Goal: Complete application form: Complete application form

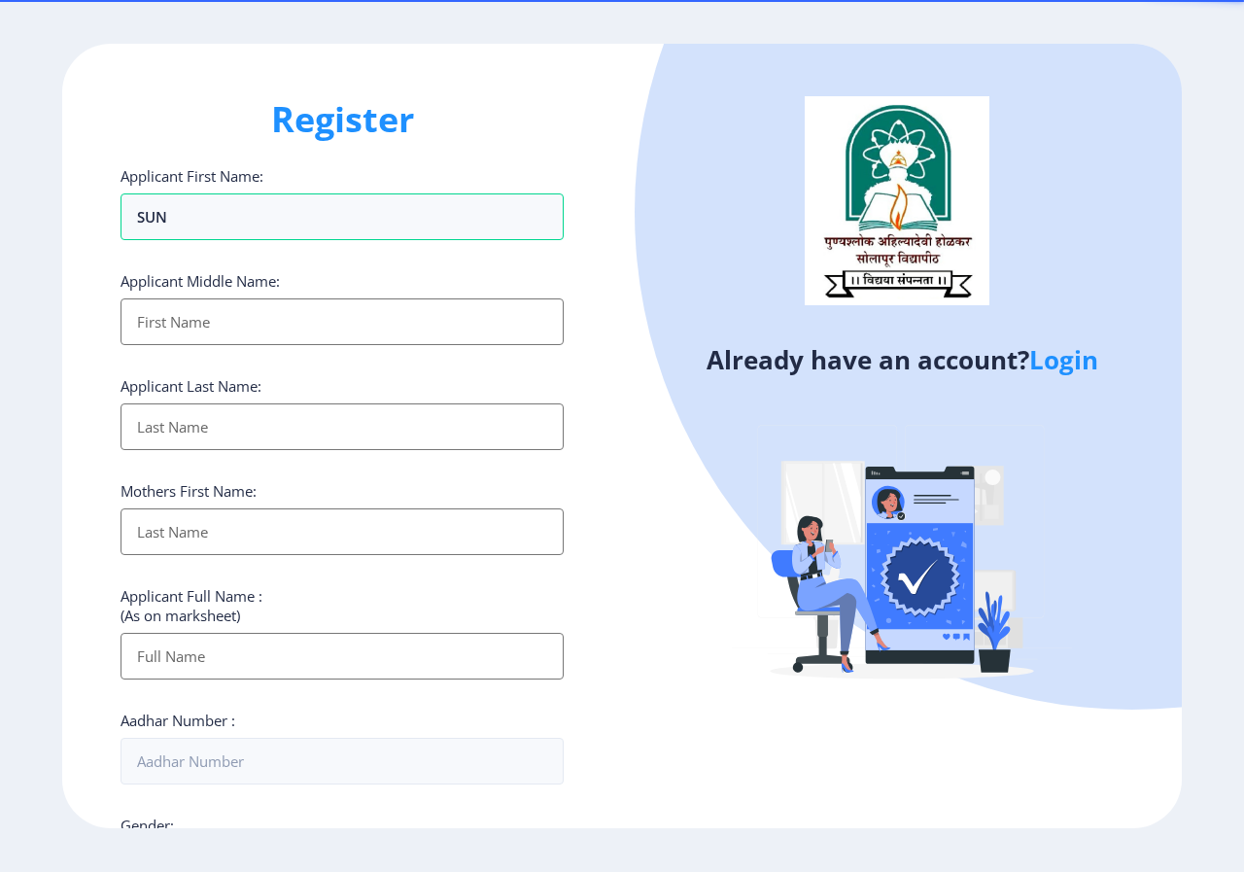
select select
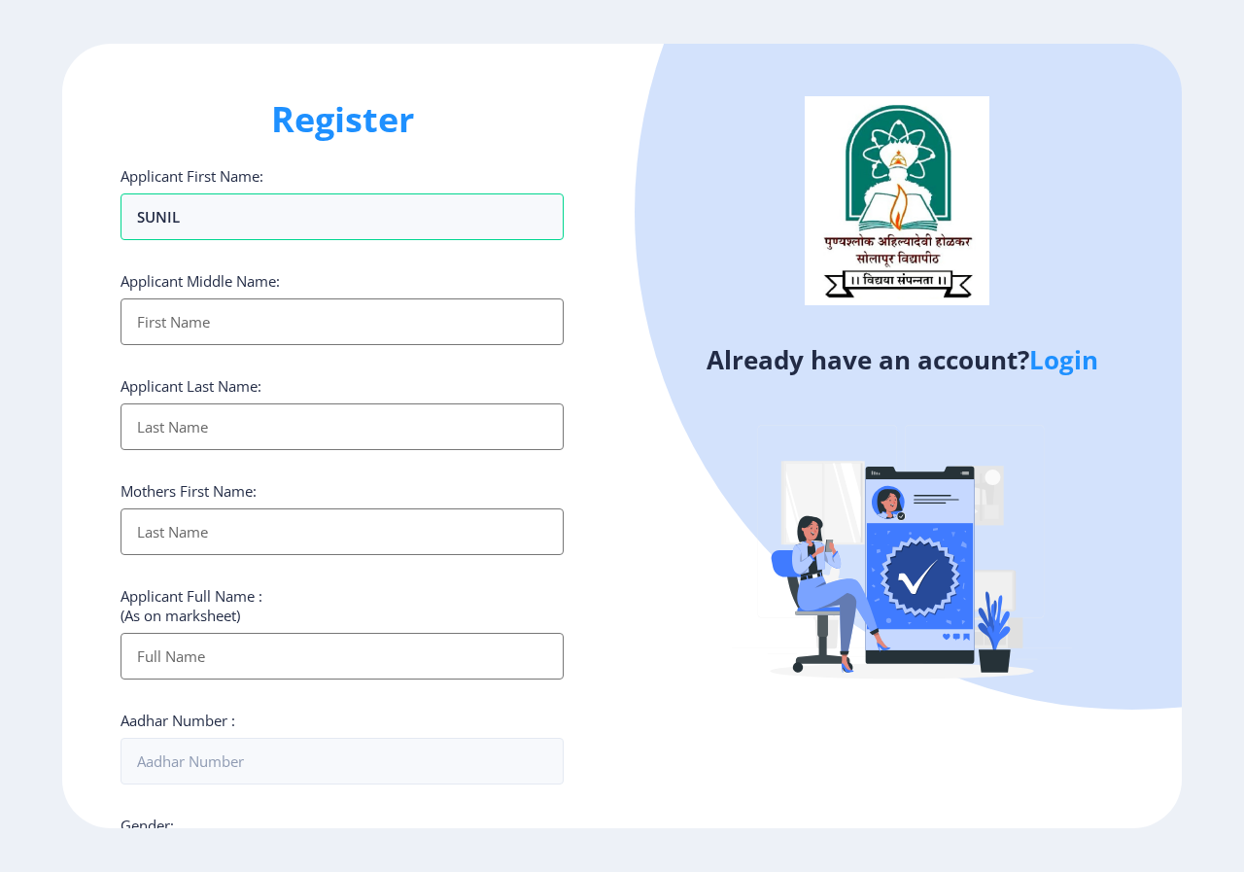
type input "SUNIL"
click at [220, 335] on input "Applicant First Name:" at bounding box center [342, 321] width 443 height 47
type input "[PERSON_NAME]"
click at [230, 390] on label "Applicant Last Name:" at bounding box center [191, 385] width 141 height 19
click at [230, 240] on input "SUNIL" at bounding box center [342, 216] width 443 height 47
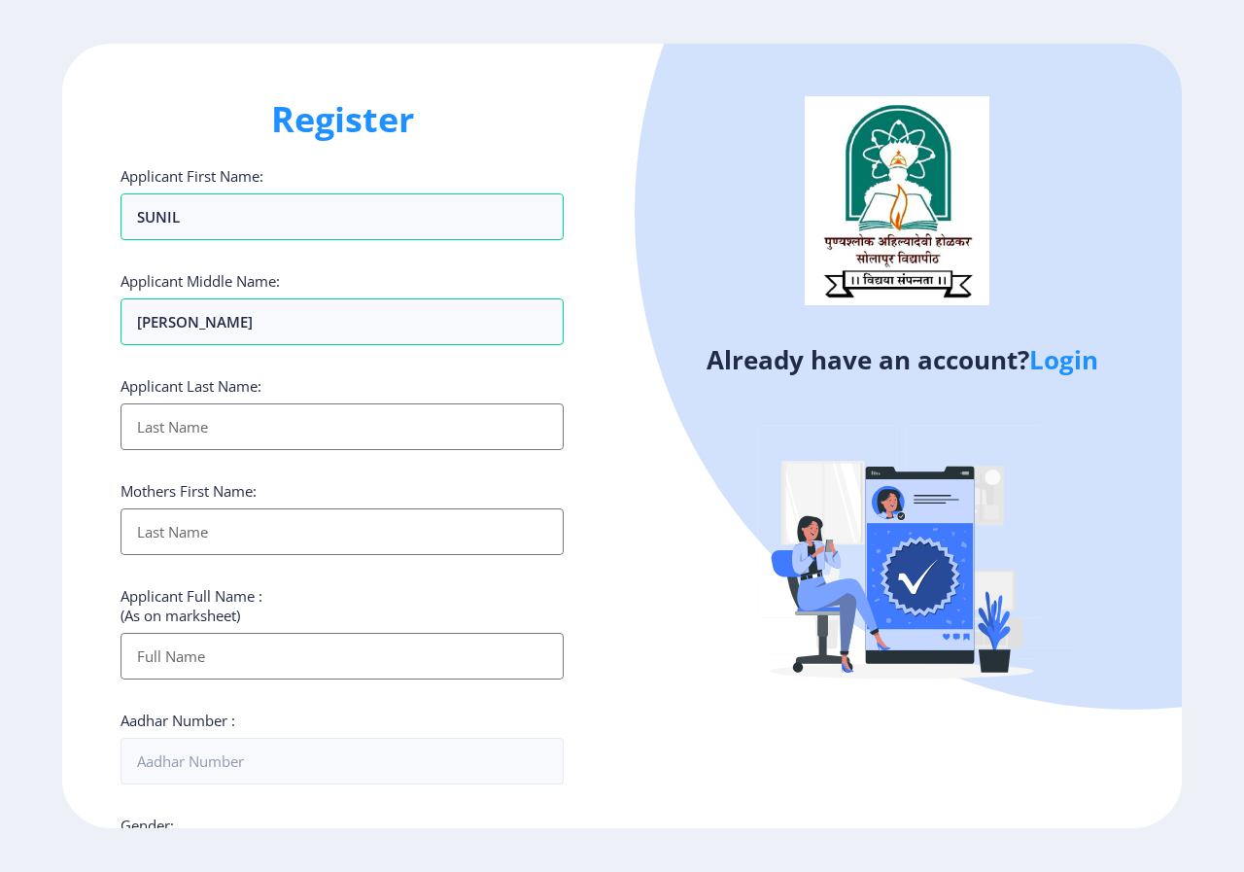
click at [217, 434] on input "Applicant First Name:" at bounding box center [342, 426] width 443 height 47
type input "DHALLU"
click at [208, 530] on input "Applicant First Name:" at bounding box center [342, 531] width 443 height 47
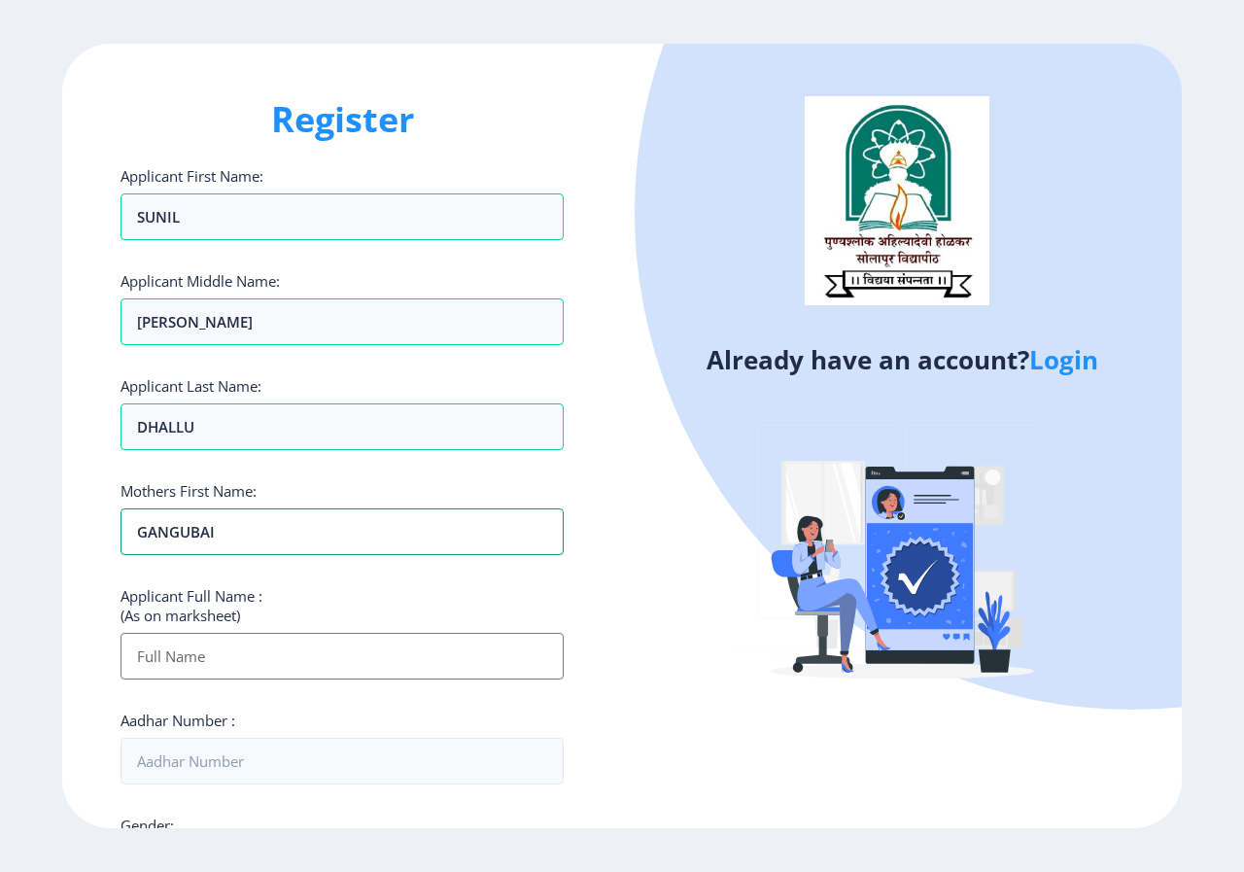
type input "GANGUBAI"
drag, startPoint x: 222, startPoint y: 667, endPoint x: 279, endPoint y: 669, distance: 57.4
click at [222, 667] on input "Applicant First Name:" at bounding box center [342, 656] width 443 height 47
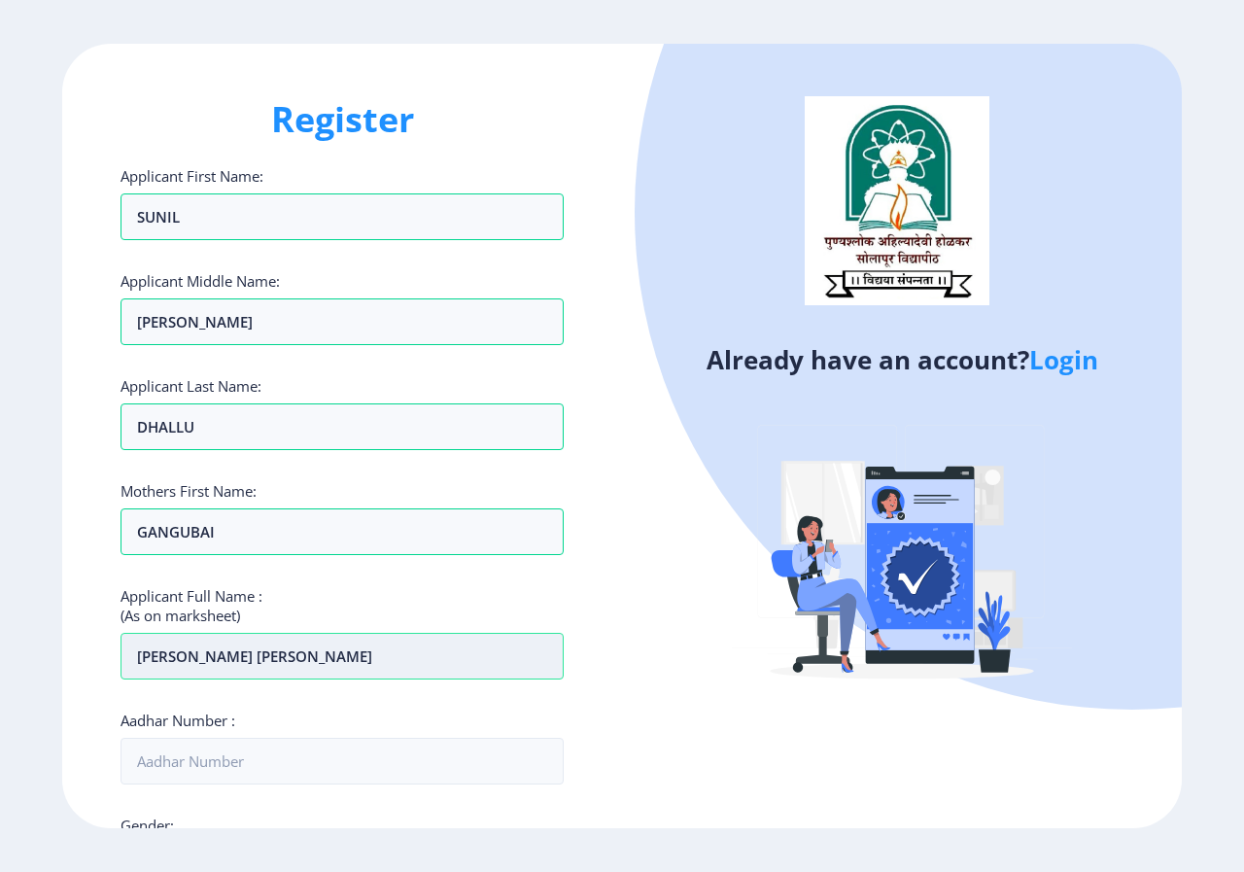
scroll to position [97, 0]
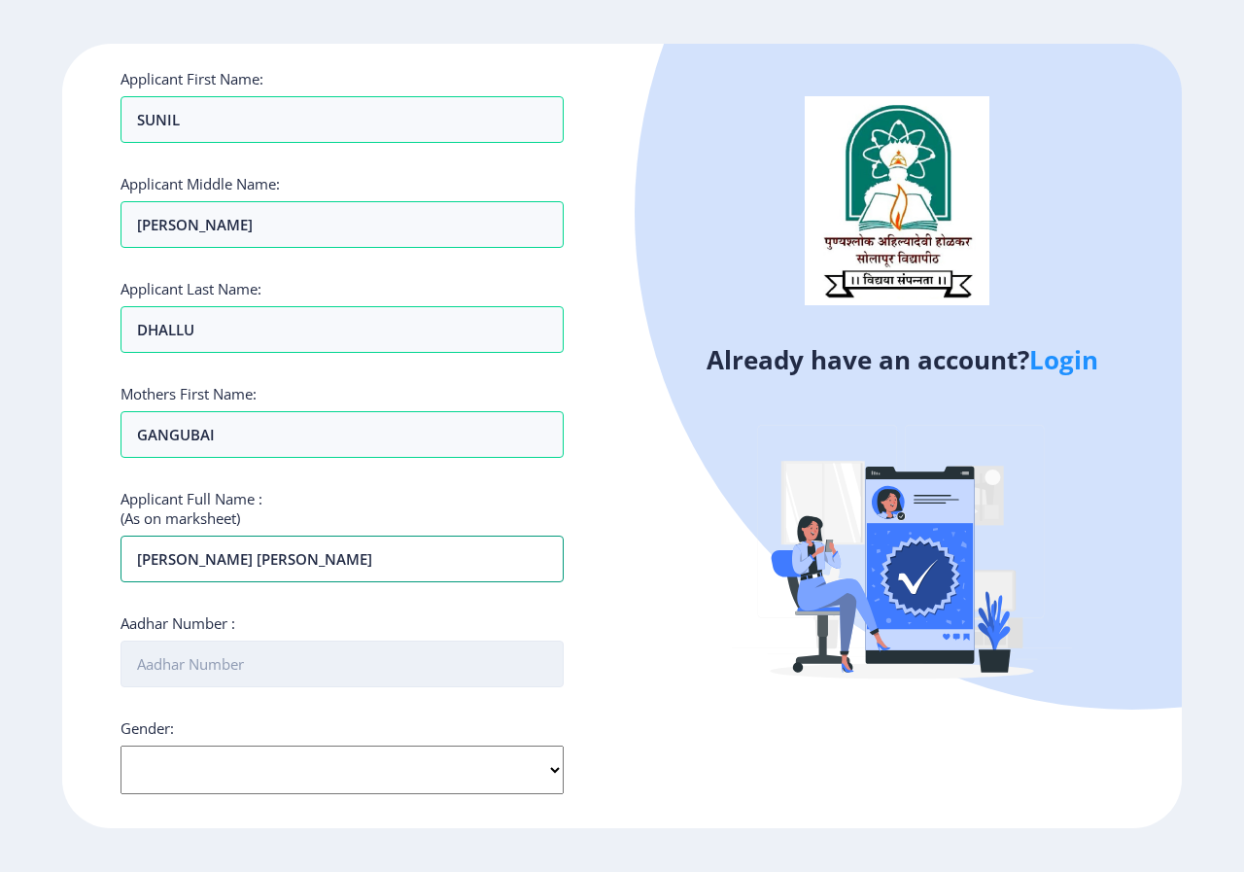
type input "[PERSON_NAME] [PERSON_NAME]"
click at [195, 654] on input "Aadhar Number :" at bounding box center [342, 663] width 443 height 47
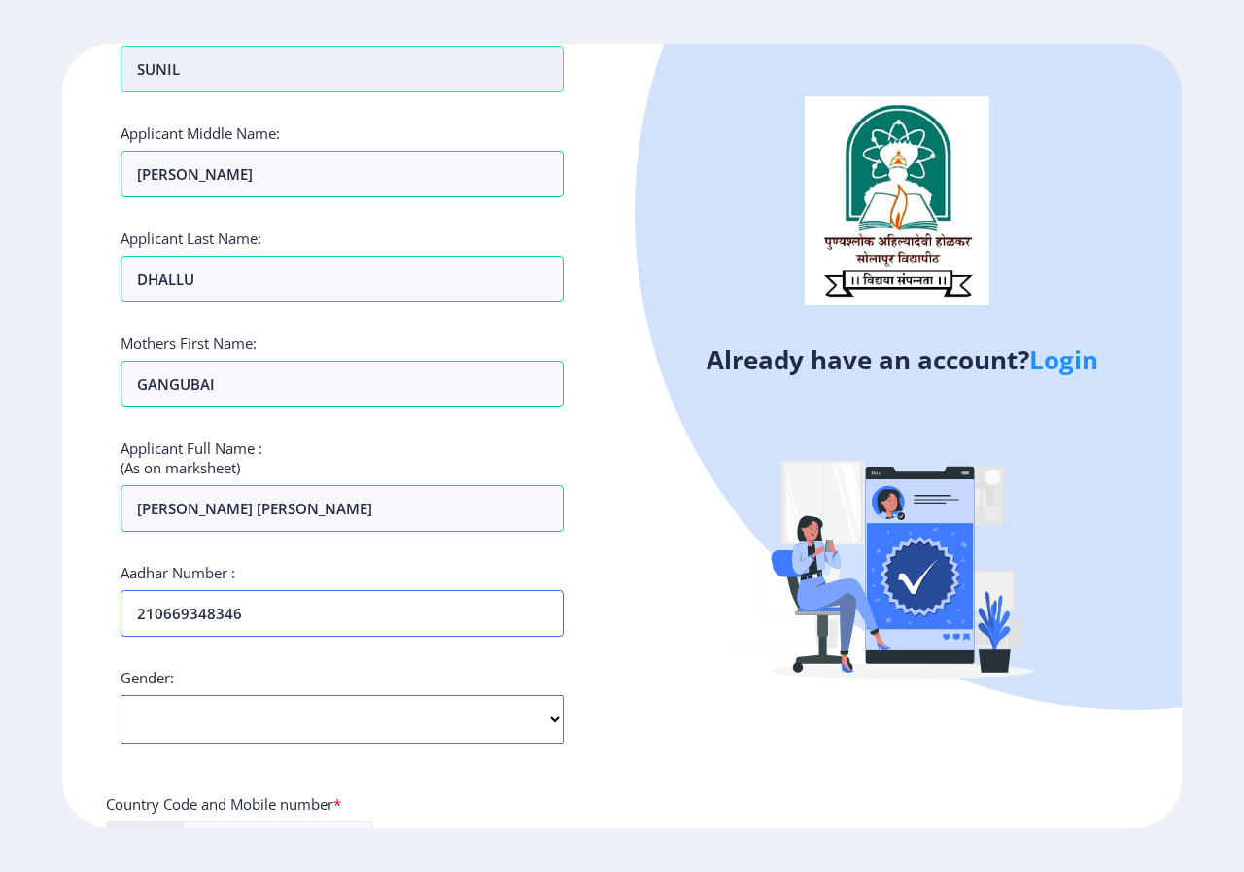
scroll to position [194, 0]
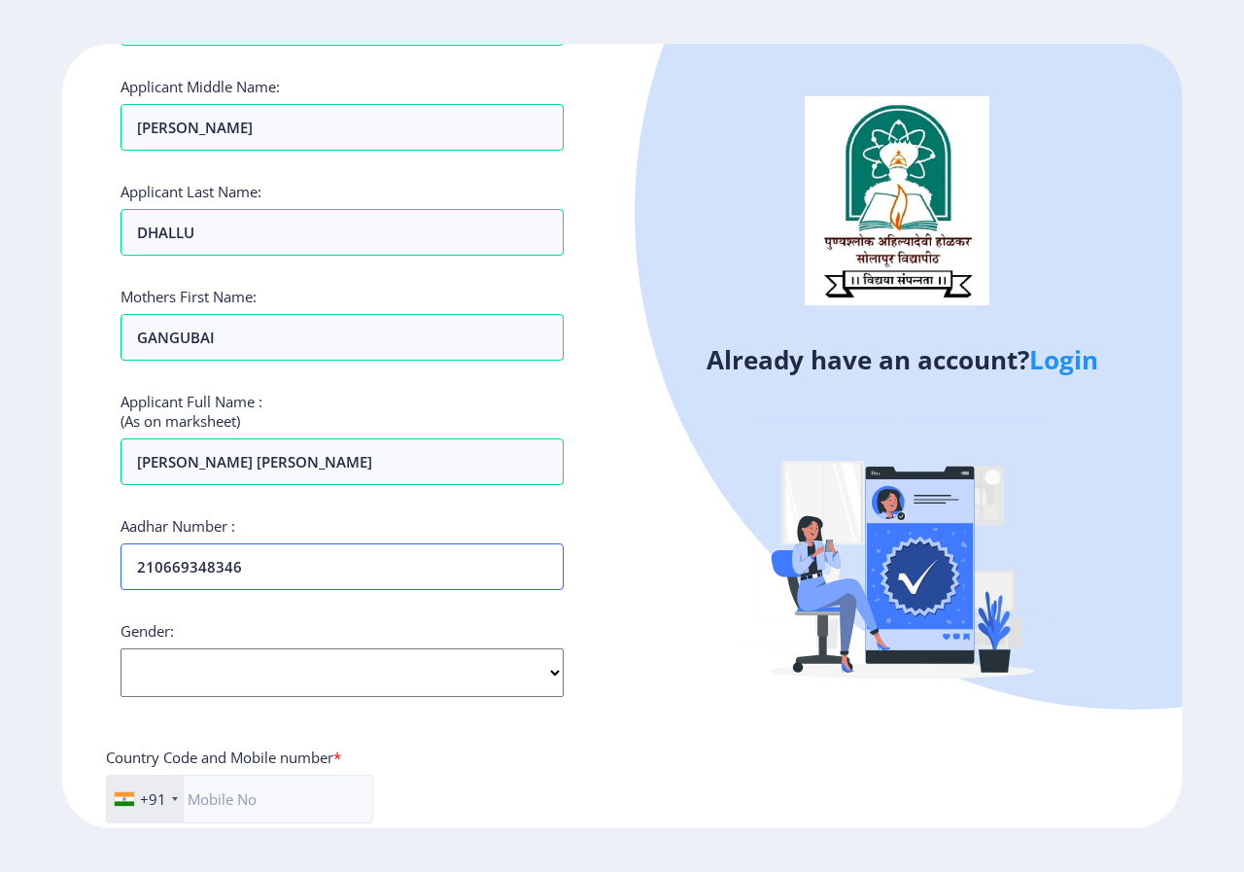
type input "210669348346"
click at [342, 674] on select "Select Gender [DEMOGRAPHIC_DATA] [DEMOGRAPHIC_DATA] Other" at bounding box center [342, 672] width 443 height 49
select select "[DEMOGRAPHIC_DATA]"
click at [121, 648] on select "Select Gender [DEMOGRAPHIC_DATA] [DEMOGRAPHIC_DATA] Other" at bounding box center [342, 672] width 443 height 49
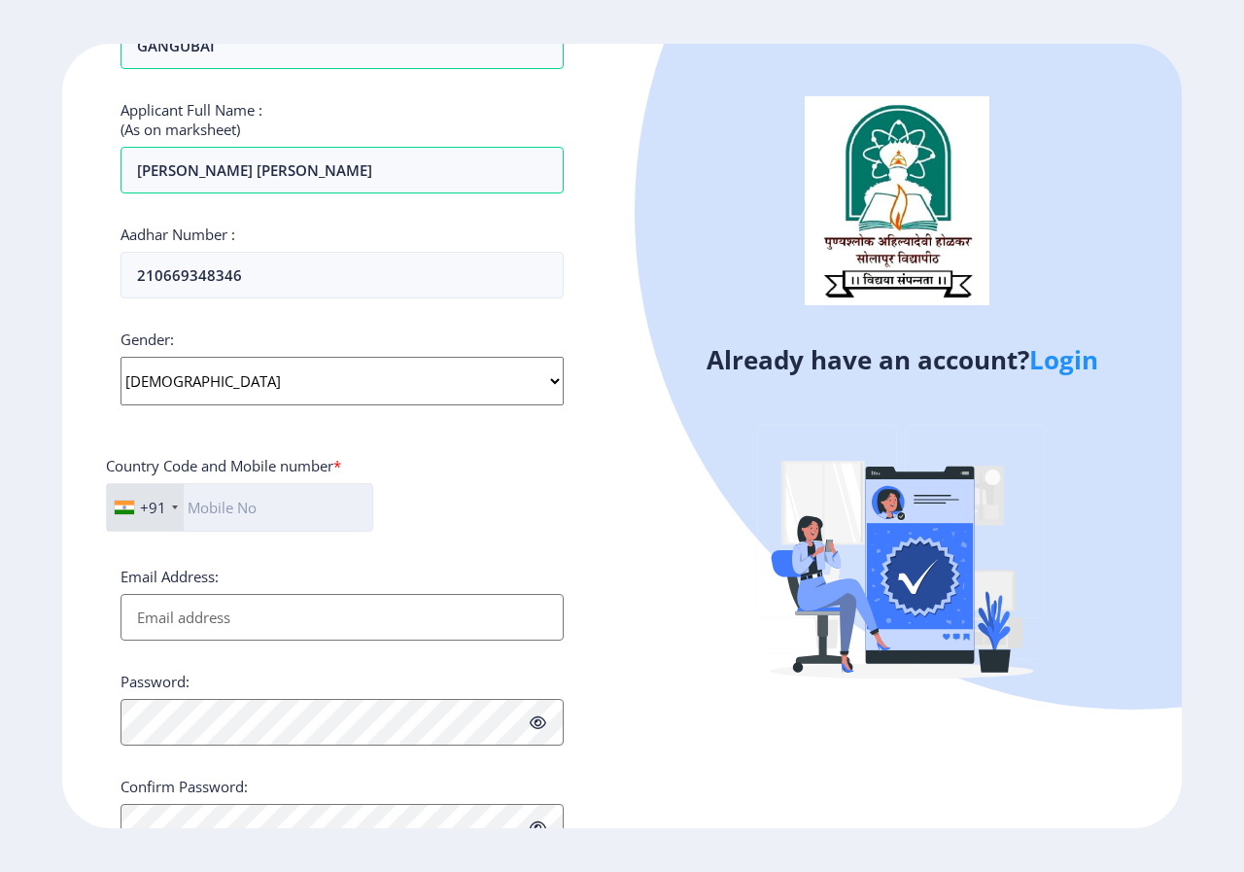
click at [239, 513] on input "text" at bounding box center [239, 507] width 267 height 49
type input "7758876747"
click at [251, 611] on input "Email Address:" at bounding box center [342, 617] width 443 height 47
type input "[EMAIL_ADDRESS][DOMAIN_NAME]"
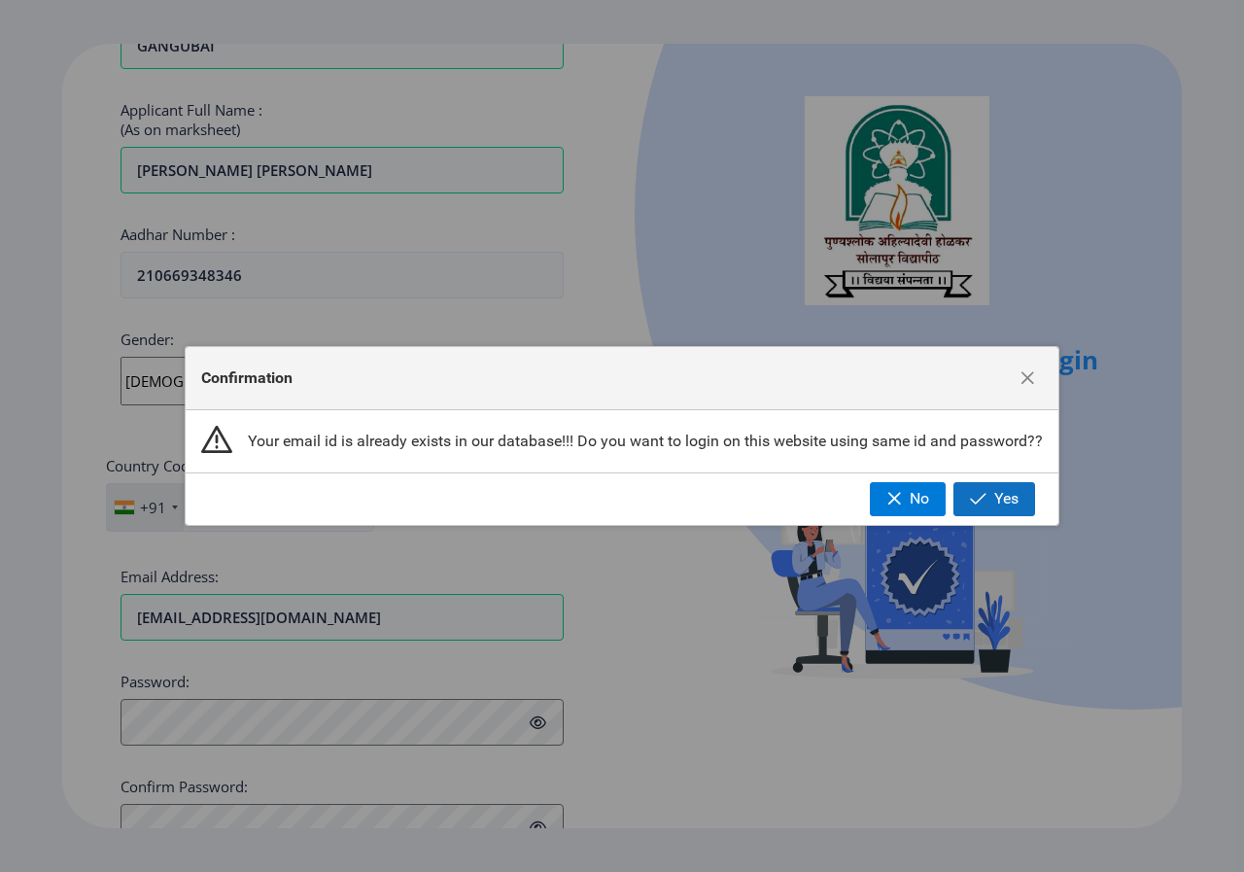
click at [1002, 509] on button "Yes" at bounding box center [994, 498] width 82 height 33
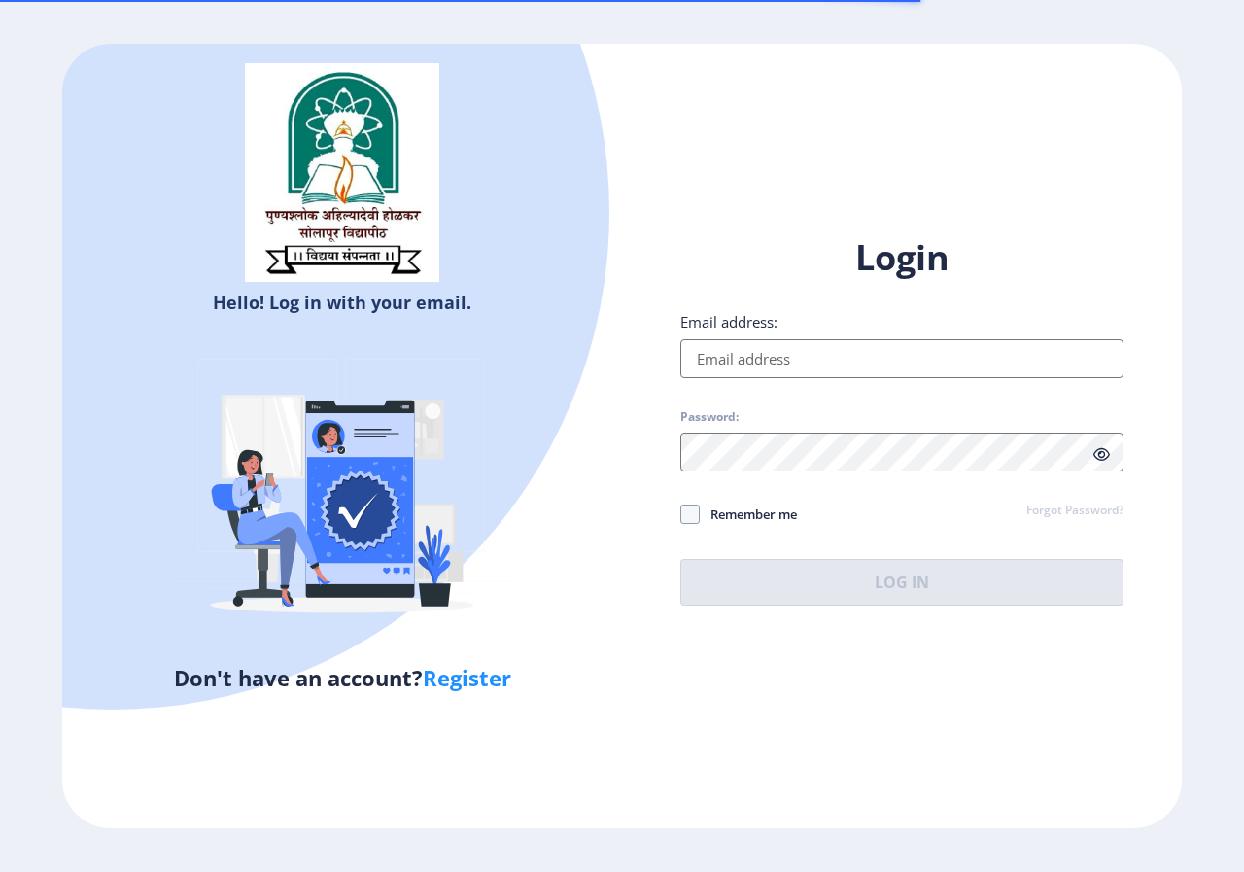
click at [823, 380] on div "Login Email address: Password: Remember me Forgot Password? Log In" at bounding box center [901, 419] width 443 height 371
click at [803, 366] on input "Email address:" at bounding box center [901, 358] width 443 height 39
type input "[EMAIL_ADDRESS][DOMAIN_NAME]"
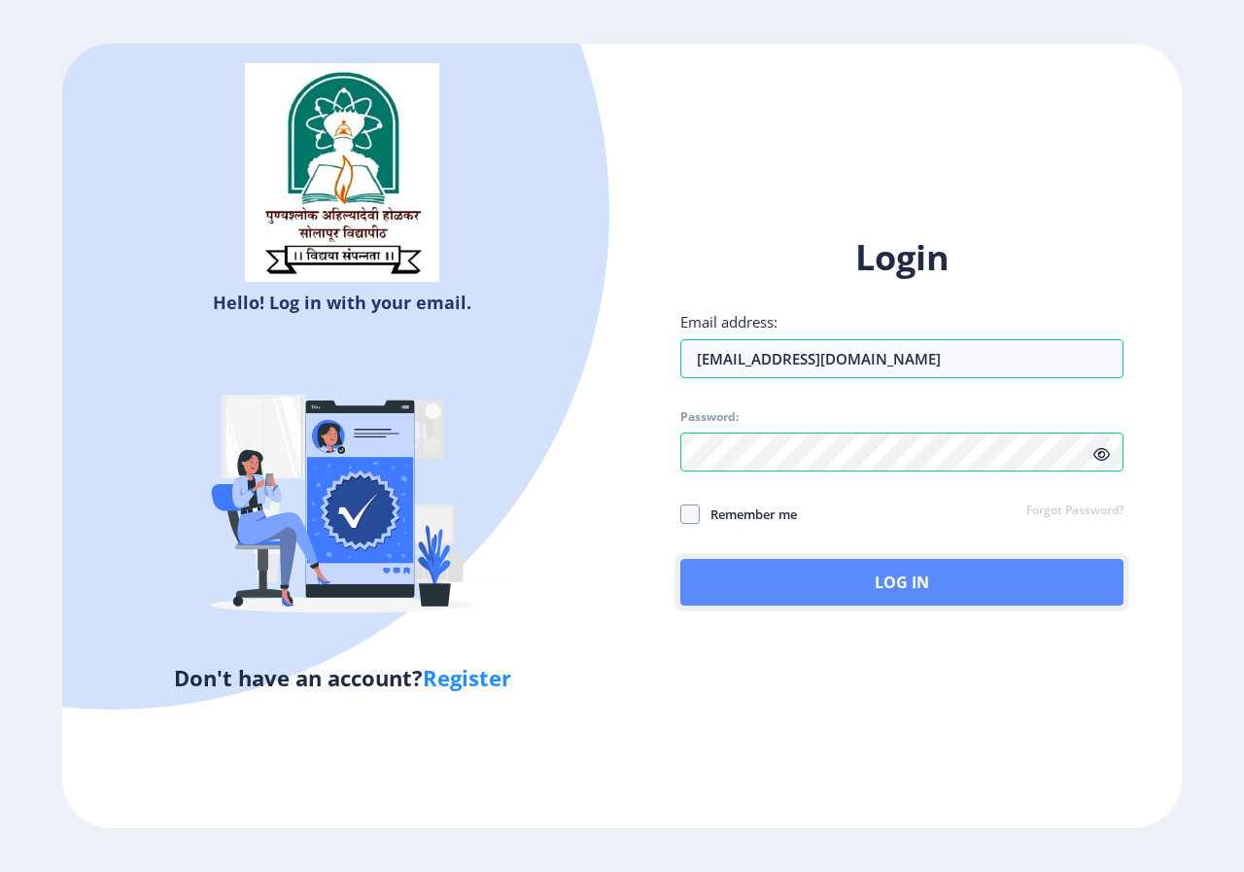
click at [797, 584] on button "Log In" at bounding box center [901, 582] width 443 height 47
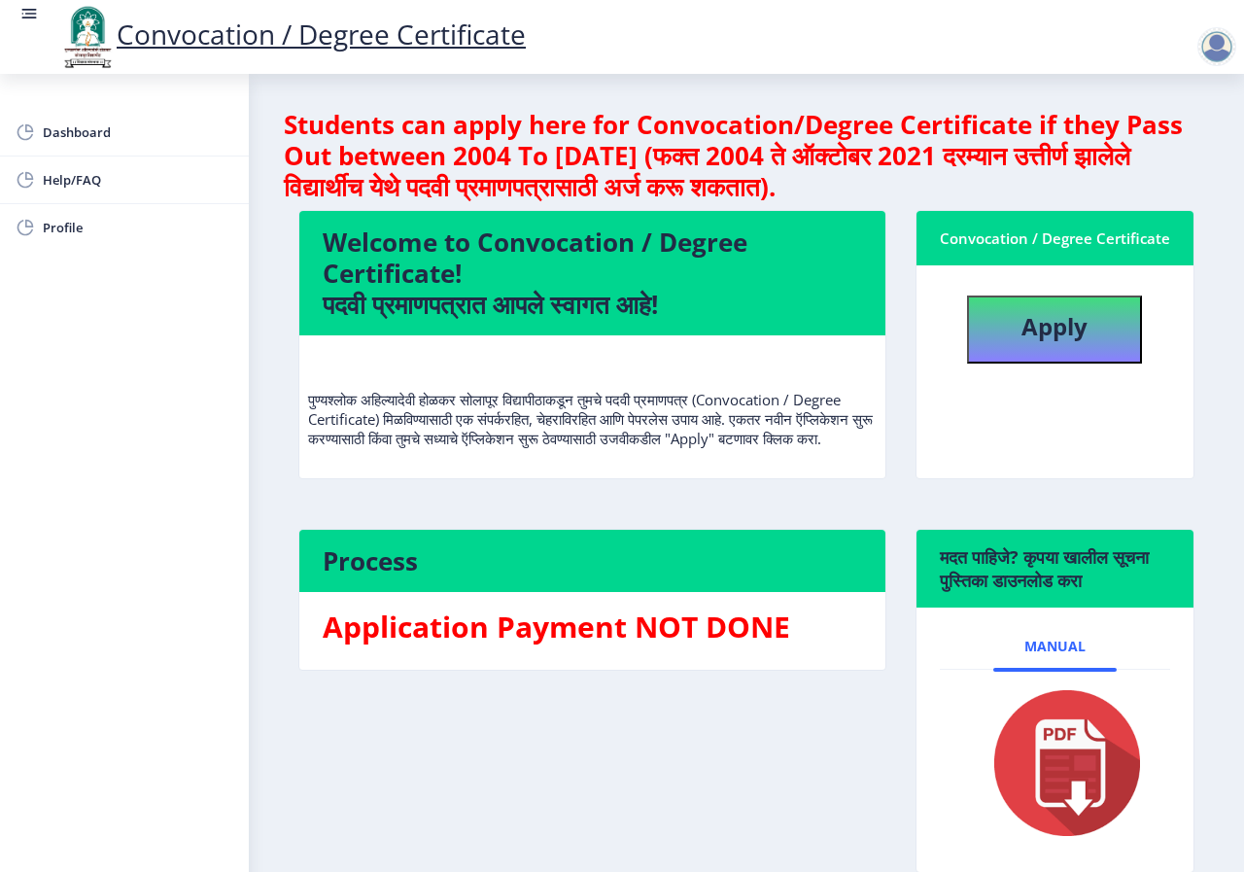
scroll to position [3, 0]
click at [1080, 335] on b "Apply" at bounding box center [1054, 326] width 66 height 32
select select
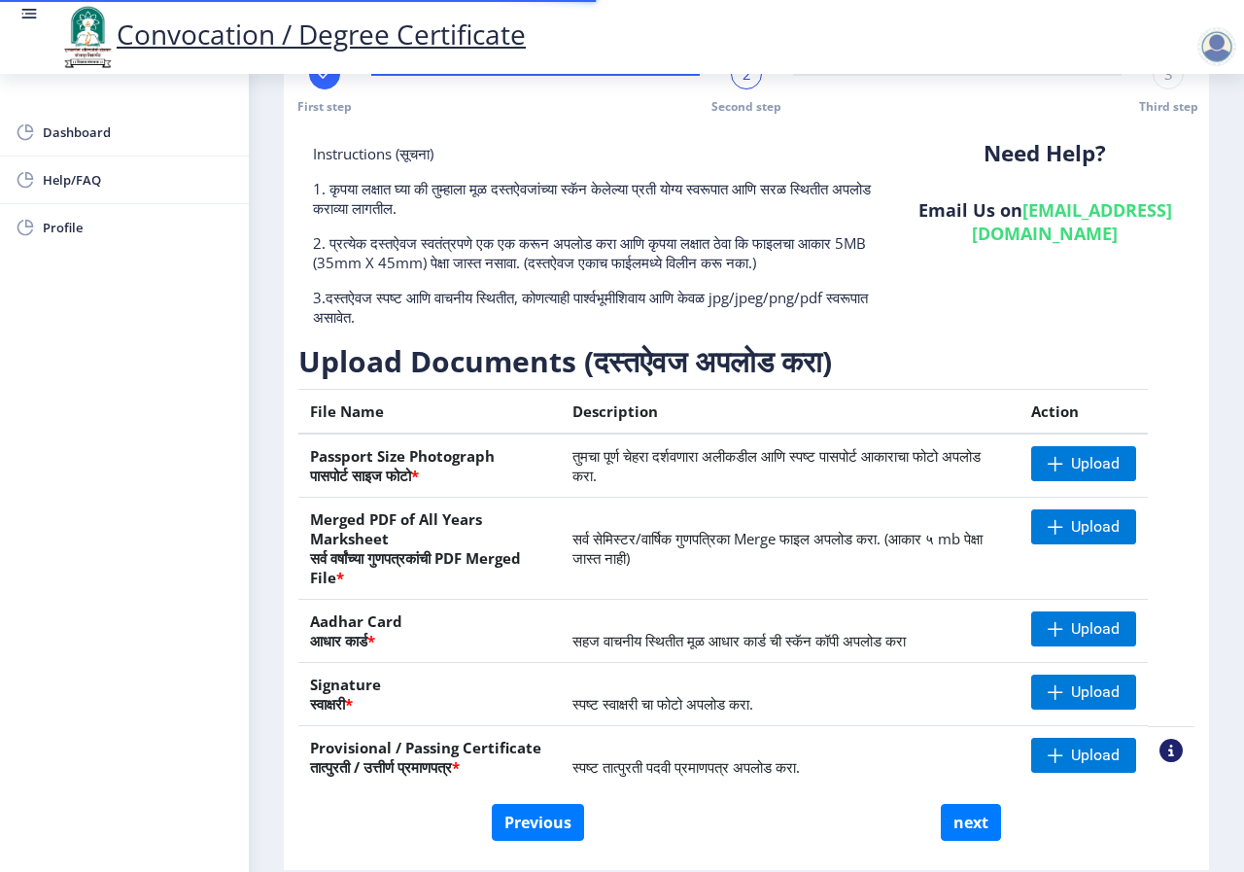
scroll to position [129, 0]
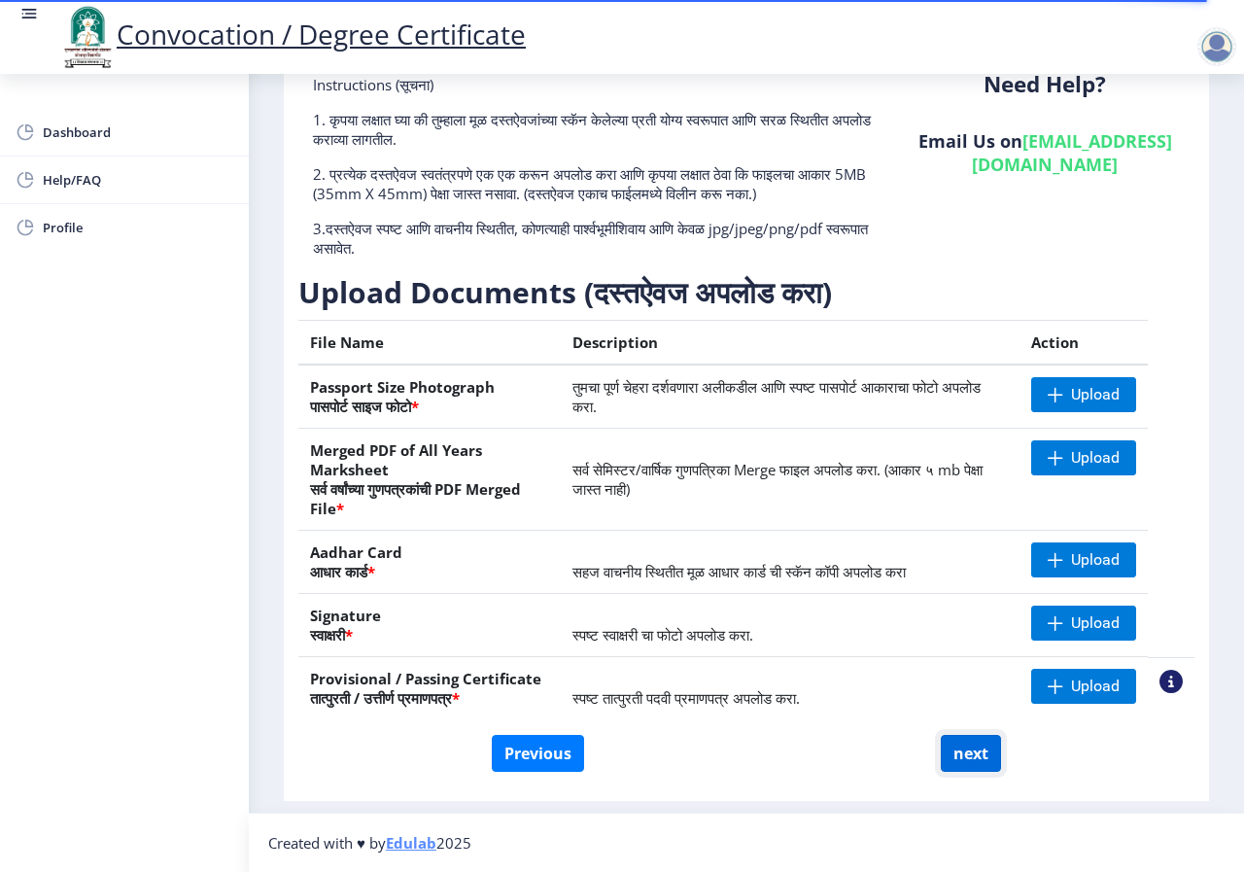
click at [964, 745] on button "next" at bounding box center [971, 753] width 60 height 37
select select
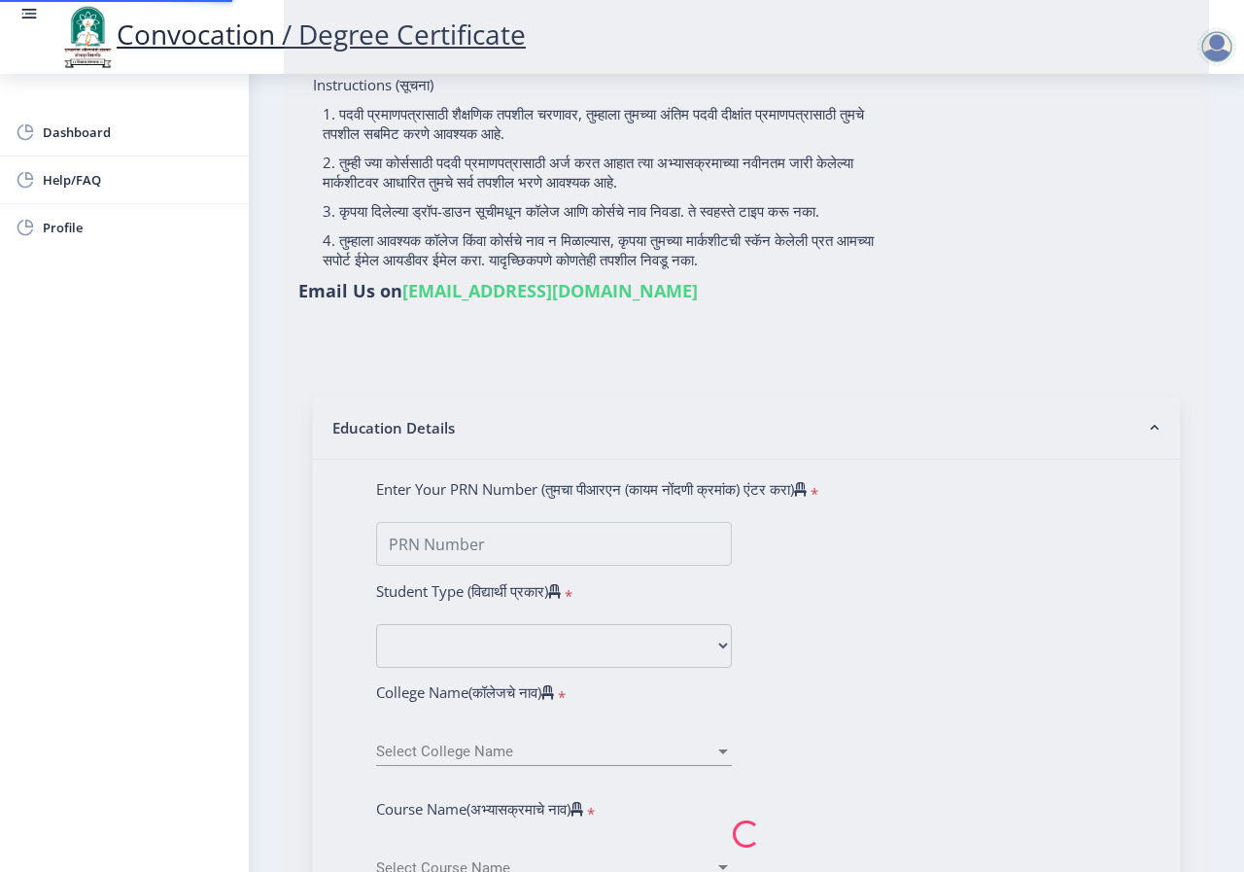
scroll to position [0, 0]
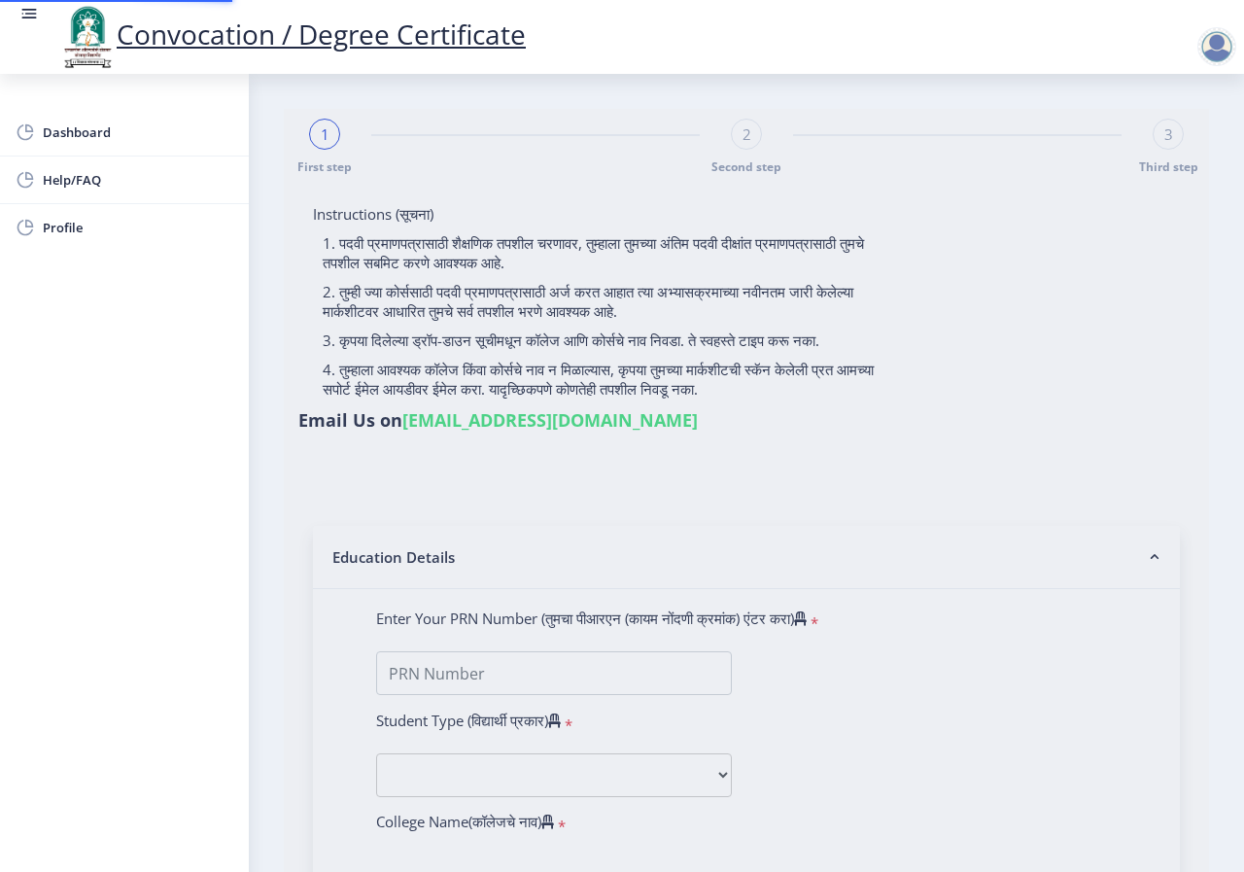
type input "2013032510002259"
select select "Regular"
select select "2018"
select select "May"
select select "Grade A"
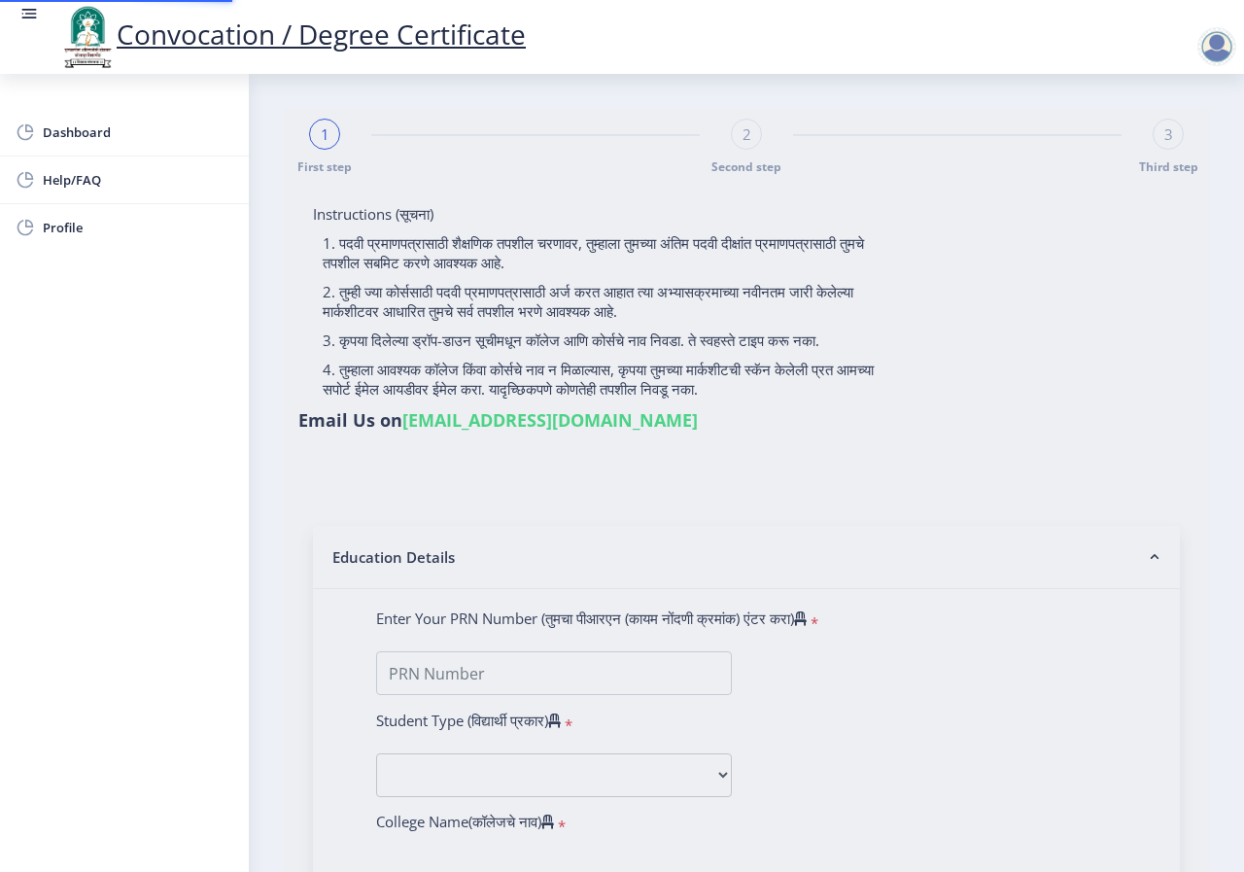
type input "624657"
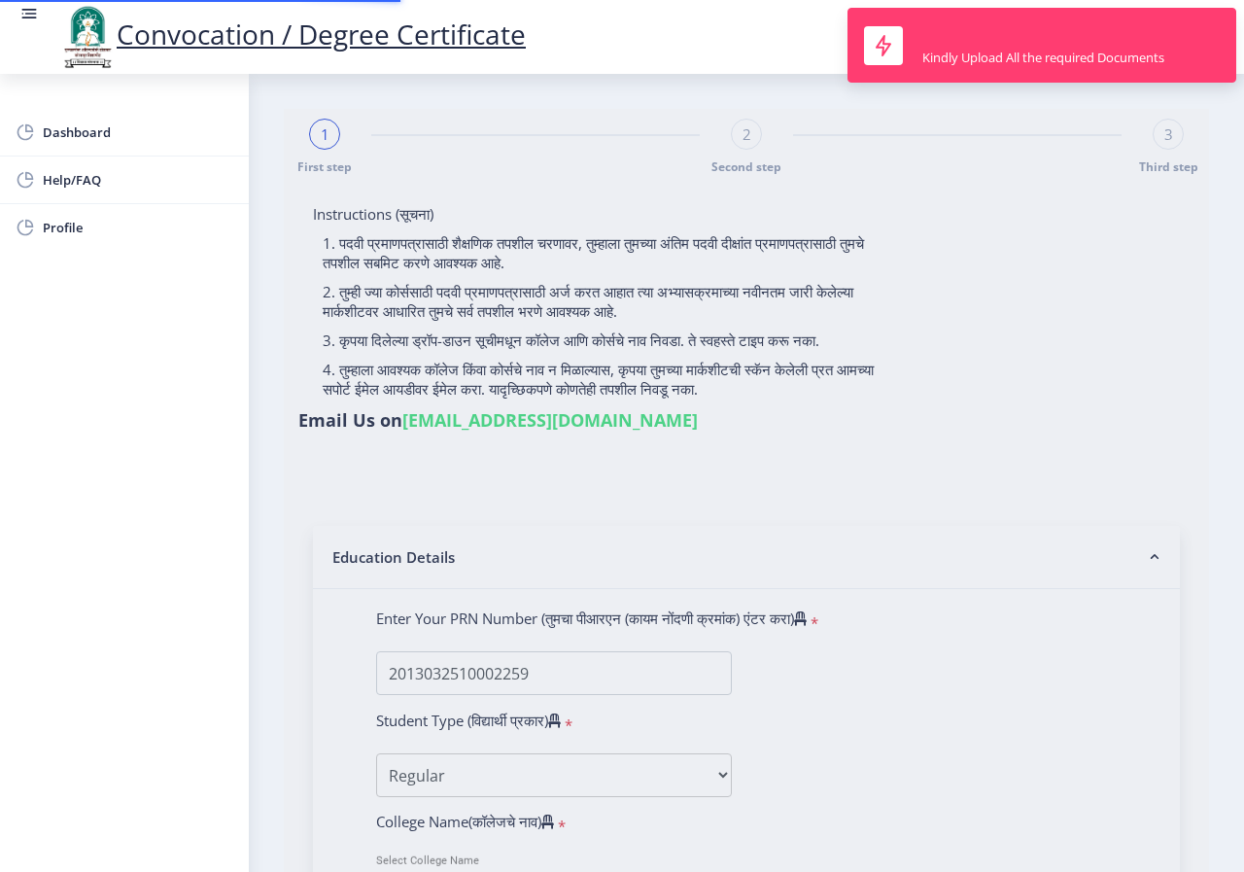
select select "Mechanical Engineering"
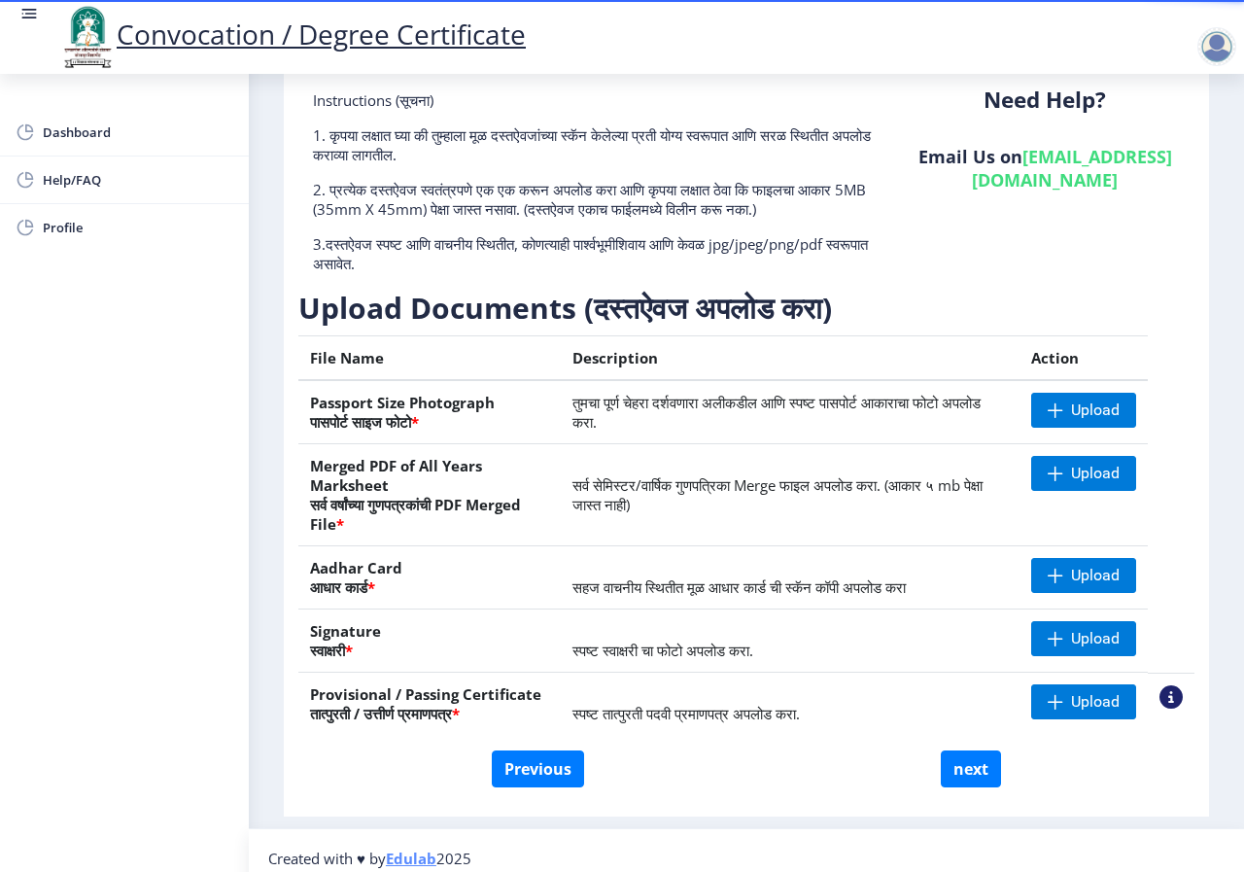
scroll to position [129, 0]
